Goal: Task Accomplishment & Management: Use online tool/utility

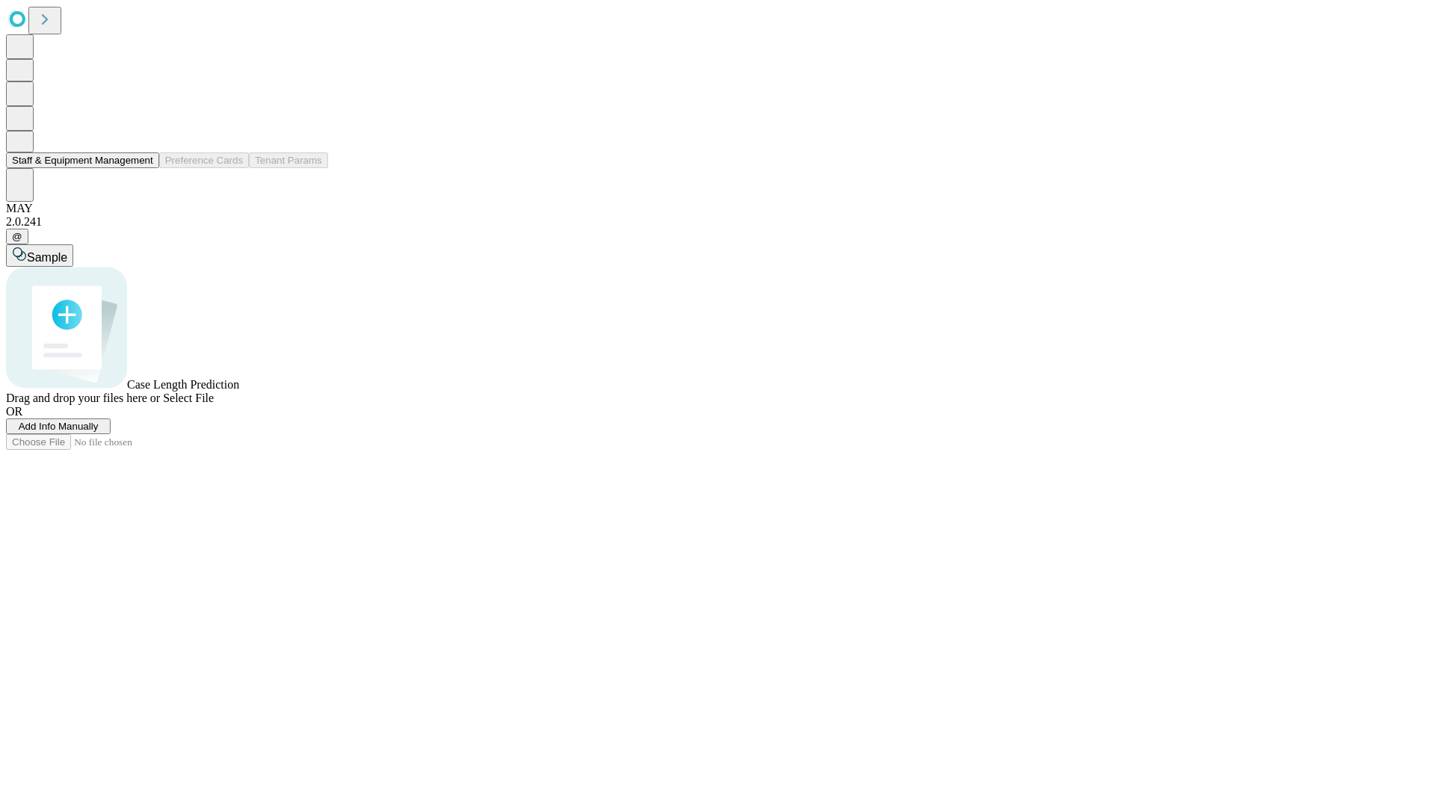
click at [143, 168] on button "Staff & Equipment Management" at bounding box center [82, 160] width 153 height 16
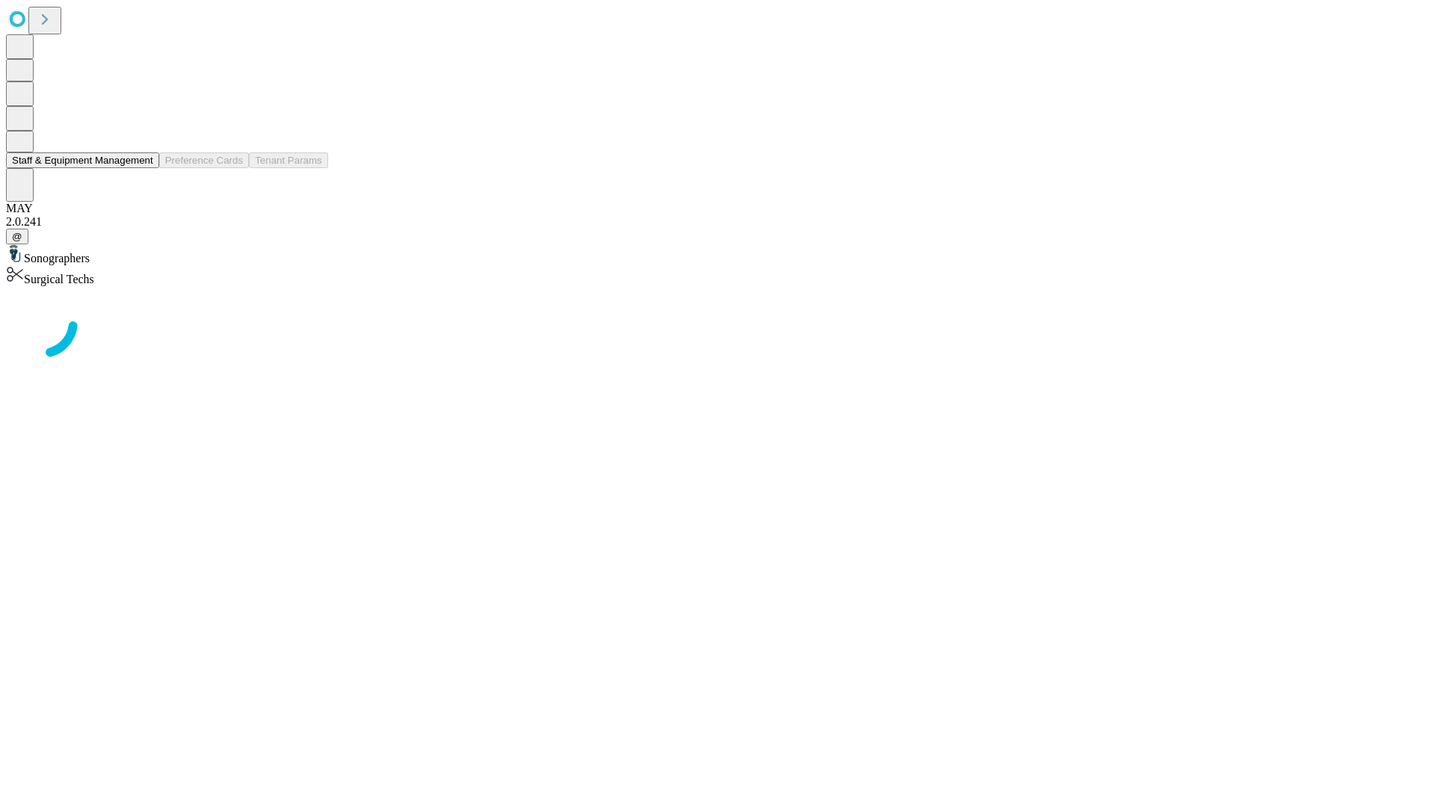
click at [143, 168] on button "Staff & Equipment Management" at bounding box center [82, 160] width 153 height 16
